Goal: Find specific page/section: Find specific page/section

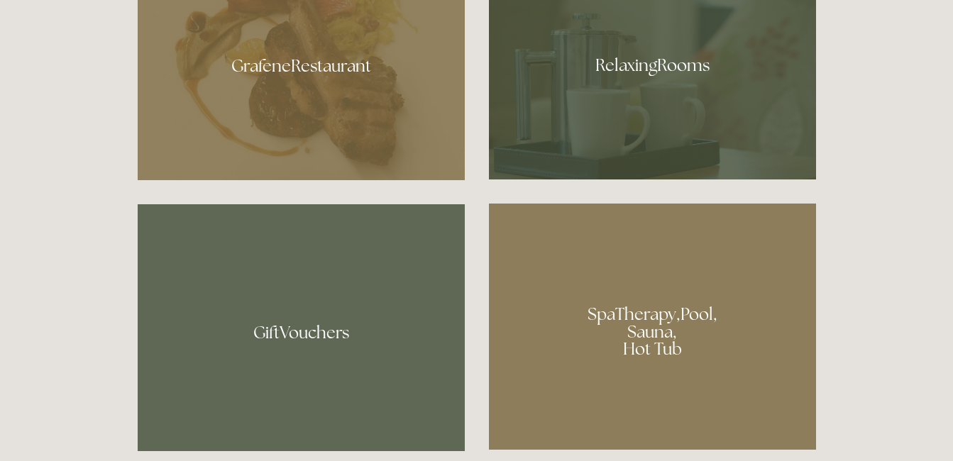
scroll to position [881, 0]
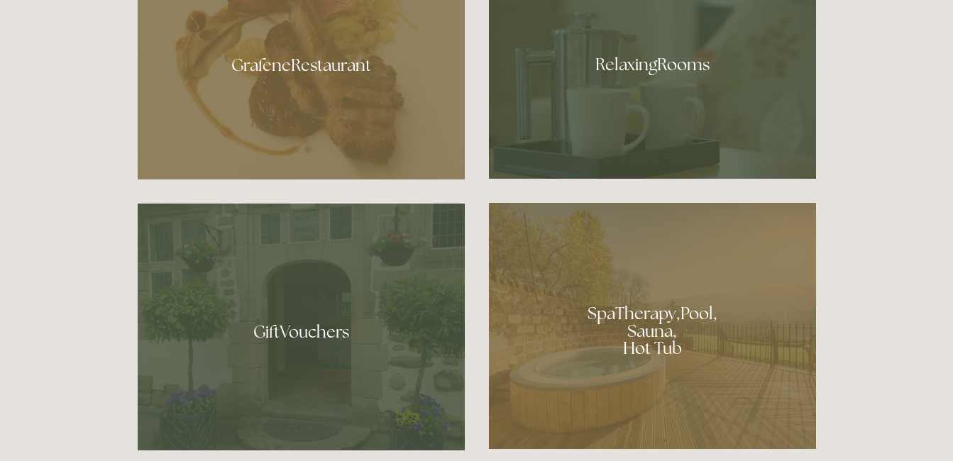
click at [346, 94] on div at bounding box center [301, 59] width 327 height 239
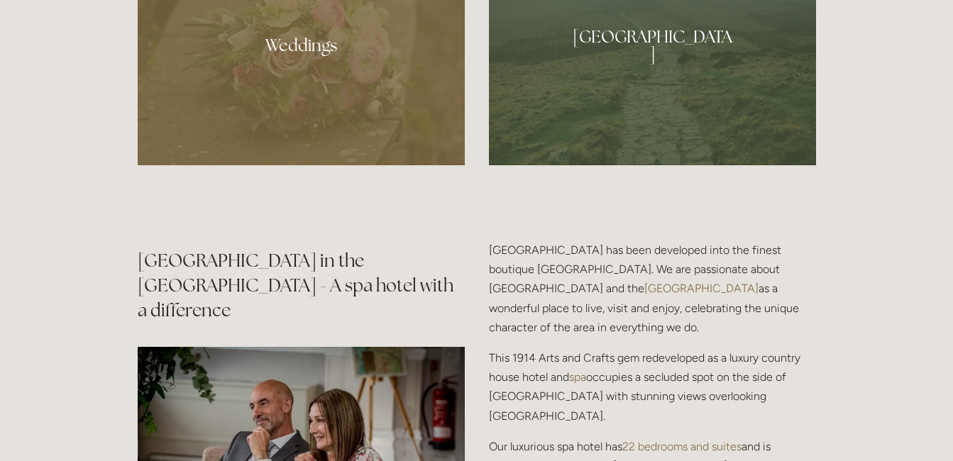
scroll to position [1442, 0]
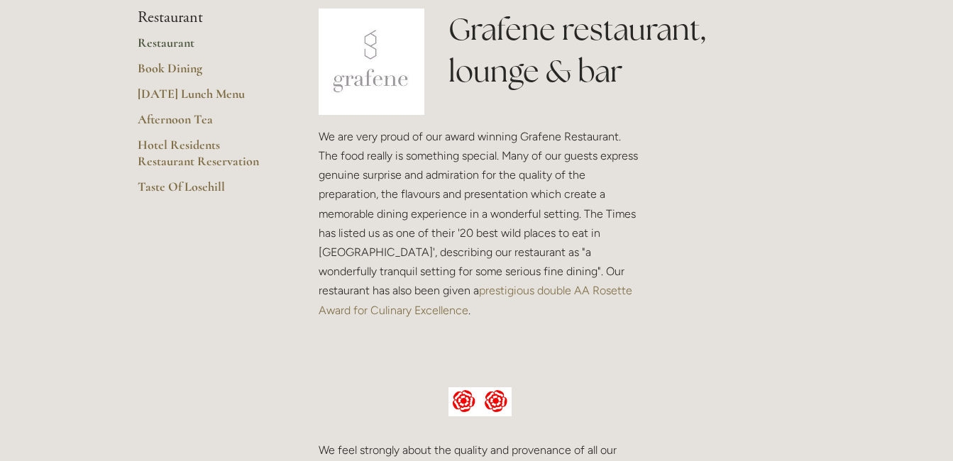
scroll to position [353, 0]
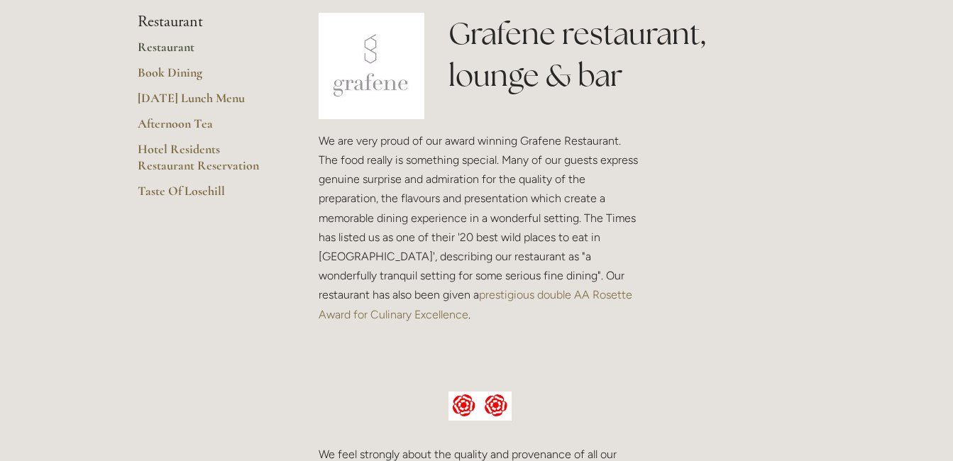
click at [183, 54] on link "Restaurant" at bounding box center [206, 52] width 136 height 26
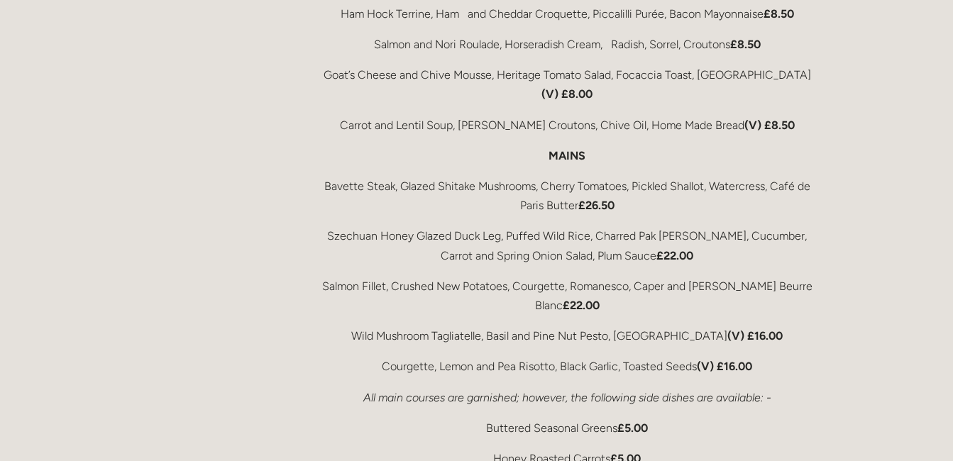
scroll to position [2589, 0]
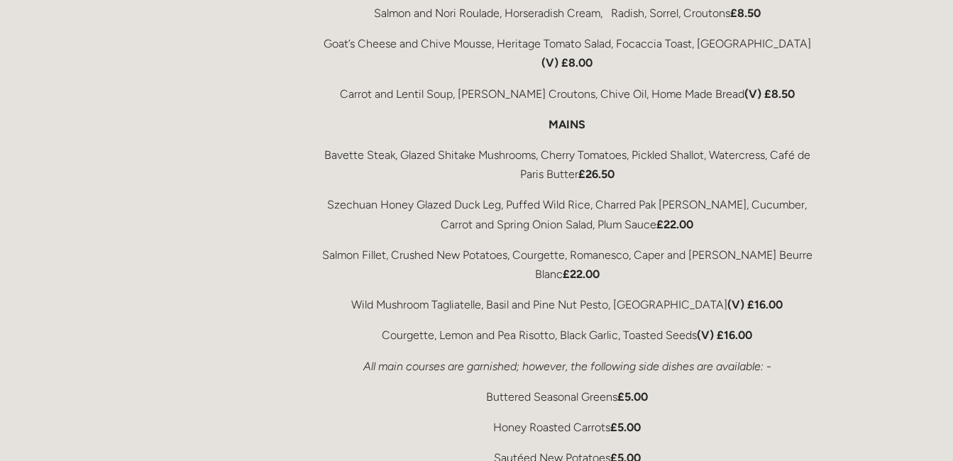
click at [728, 352] on div "A Peak District Lunch The Grafene Restaurant must be one of the finest location…" at bounding box center [568, 301] width 498 height 1012
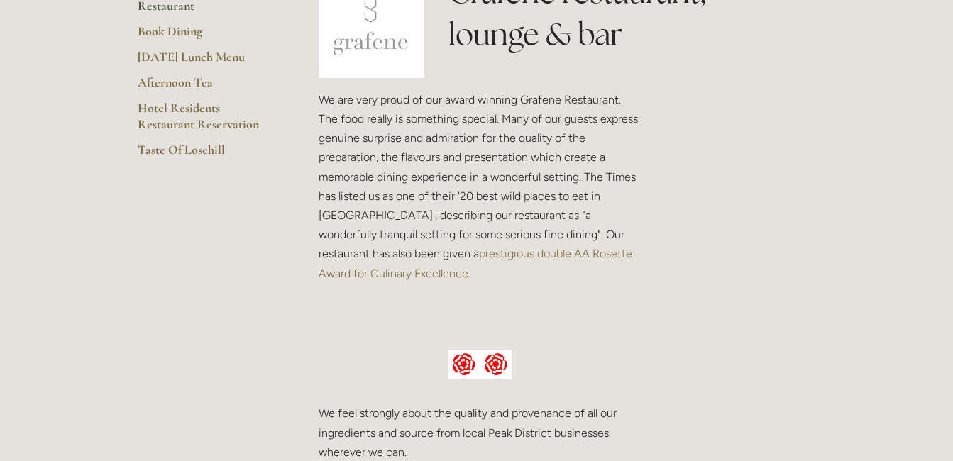
scroll to position [398, 0]
